Goal: Information Seeking & Learning: Find specific fact

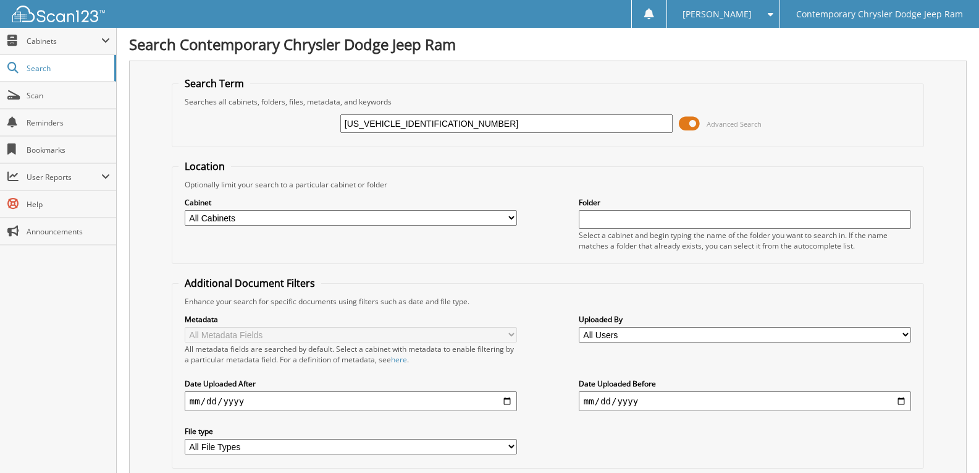
type input "[US_VEHICLE_IDENTIFICATION_NUMBER]"
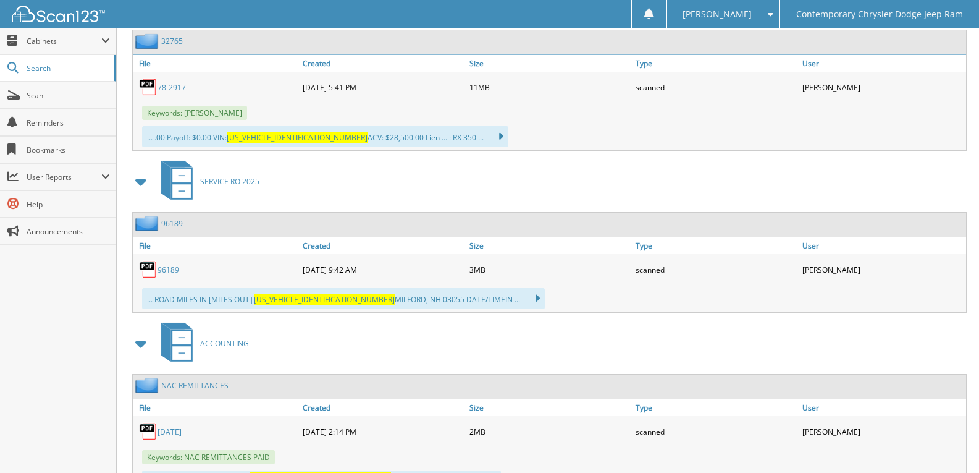
scroll to position [778, 0]
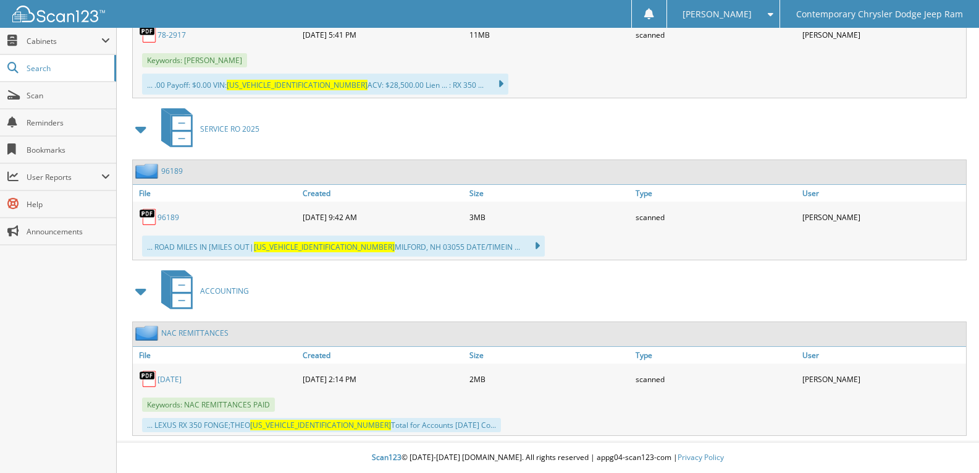
click at [182, 382] on link "[DATE]" at bounding box center [170, 379] width 24 height 11
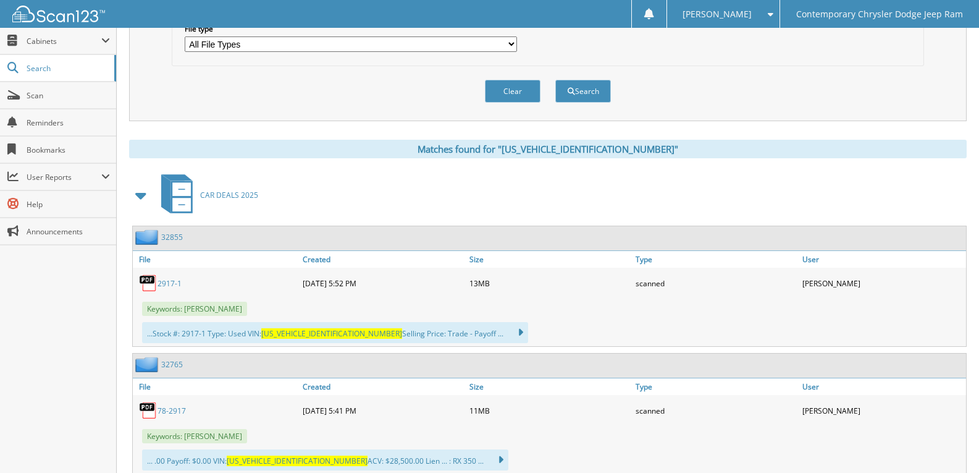
scroll to position [531, 0]
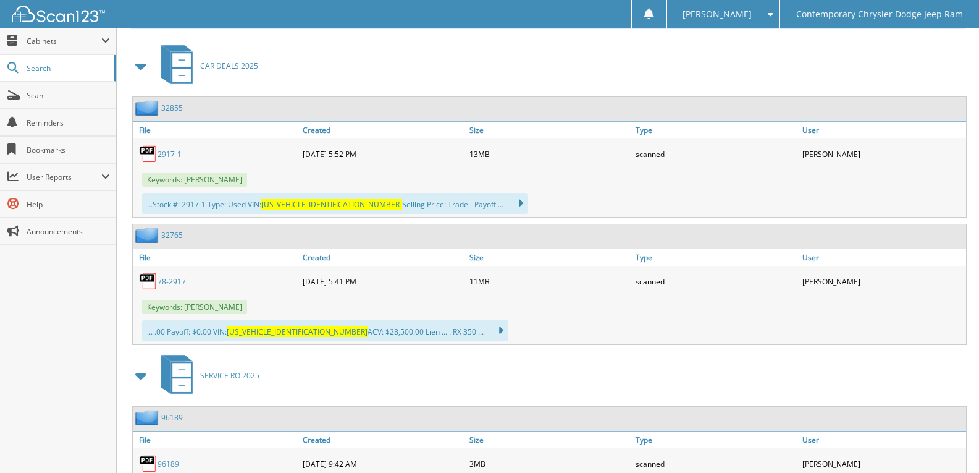
click at [176, 150] on link "2917-1" at bounding box center [170, 154] width 24 height 11
